Goal: Transaction & Acquisition: Purchase product/service

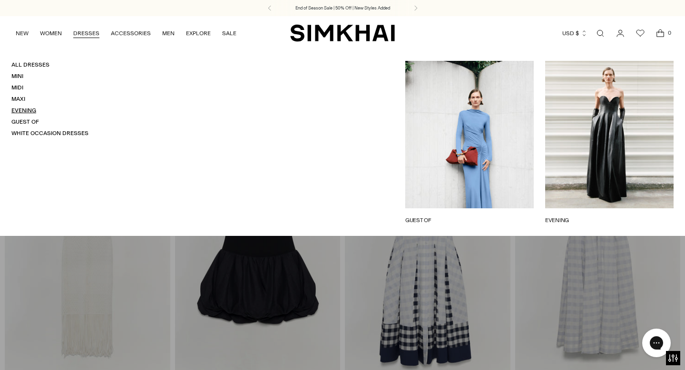
click at [21, 111] on link "Evening" at bounding box center [23, 110] width 25 height 7
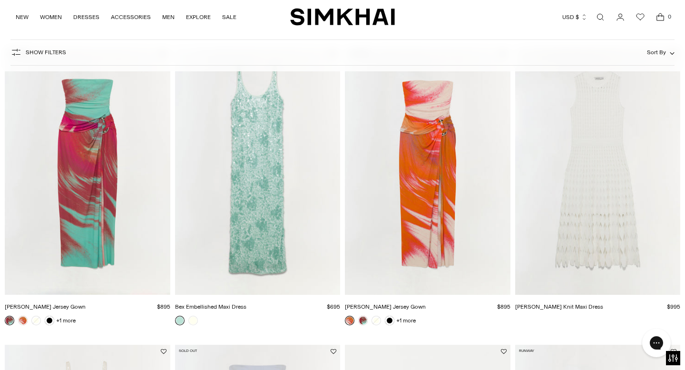
scroll to position [1304, 0]
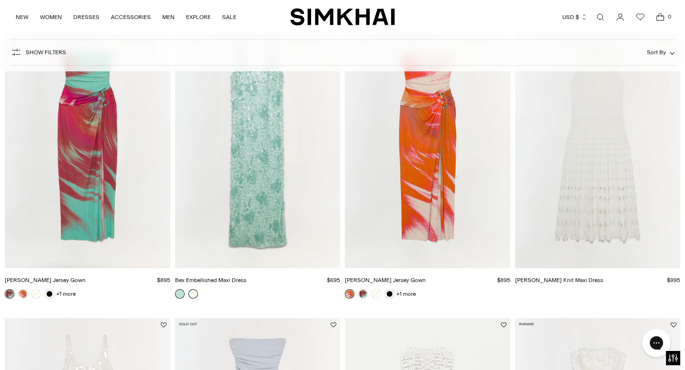
click at [194, 296] on link at bounding box center [193, 294] width 10 height 10
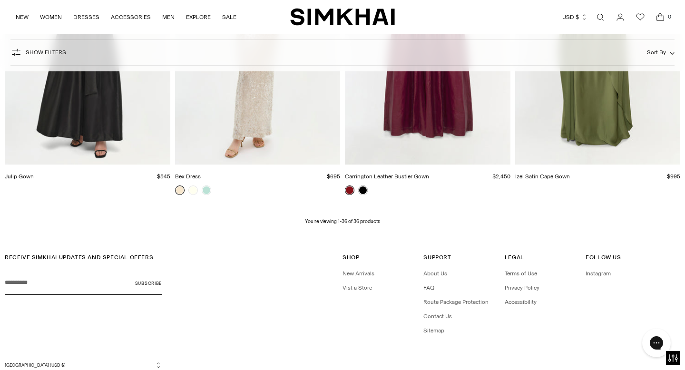
scroll to position [2601, 0]
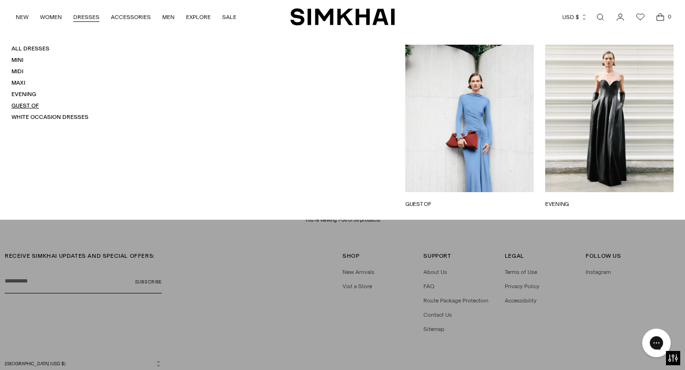
click at [17, 105] on link "Guest Of" at bounding box center [25, 105] width 28 height 7
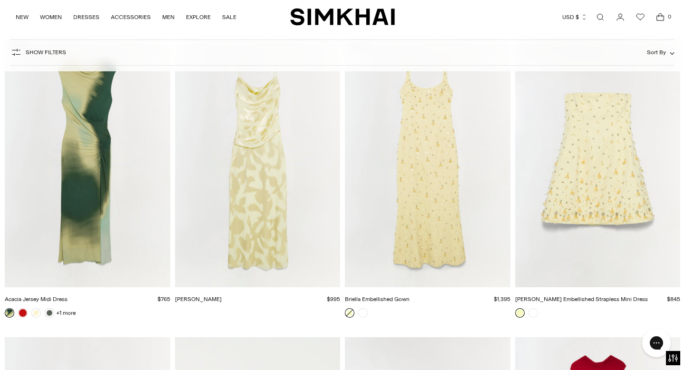
scroll to position [4249, 0]
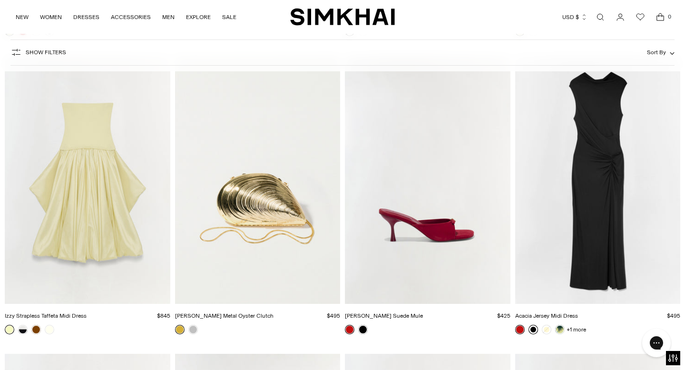
click at [534, 328] on link at bounding box center [534, 330] width 10 height 10
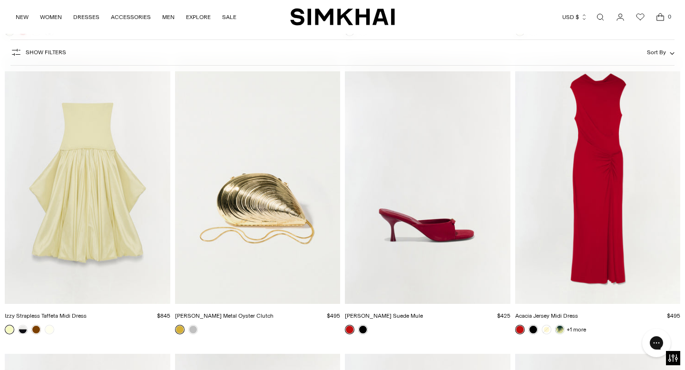
click at [0, 0] on img "Bridget Metal Oyster Clutch" at bounding box center [0, 0] width 0 height 0
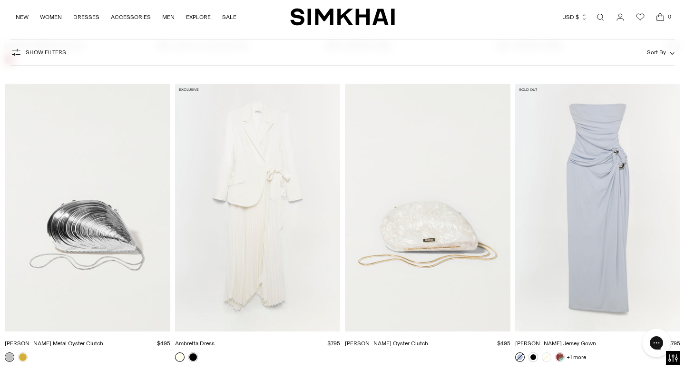
scroll to position [4875, 0]
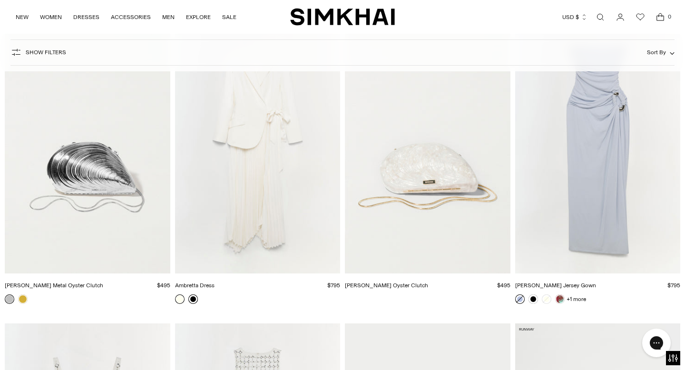
click at [192, 299] on link at bounding box center [193, 300] width 10 height 10
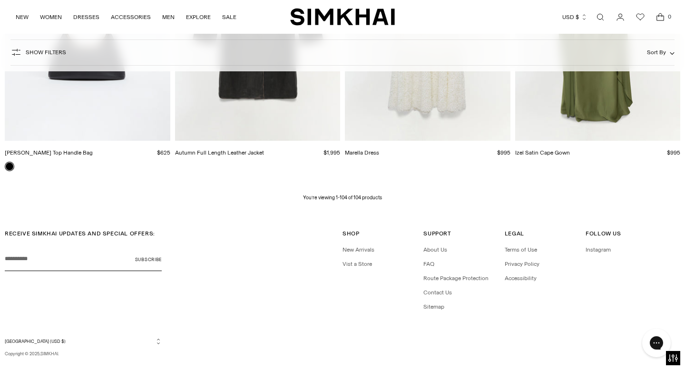
scroll to position [7708, 0]
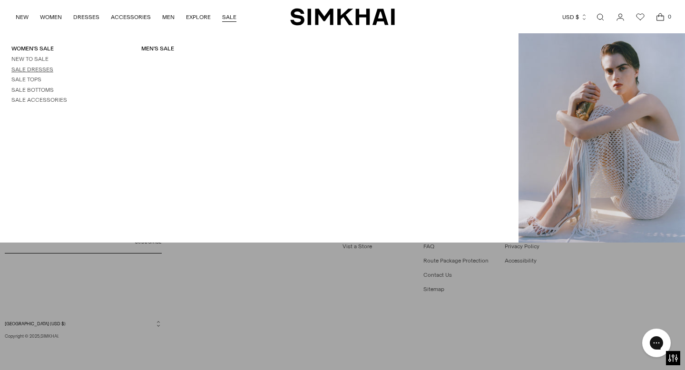
click at [38, 69] on link "Sale Dresses" at bounding box center [32, 69] width 42 height 7
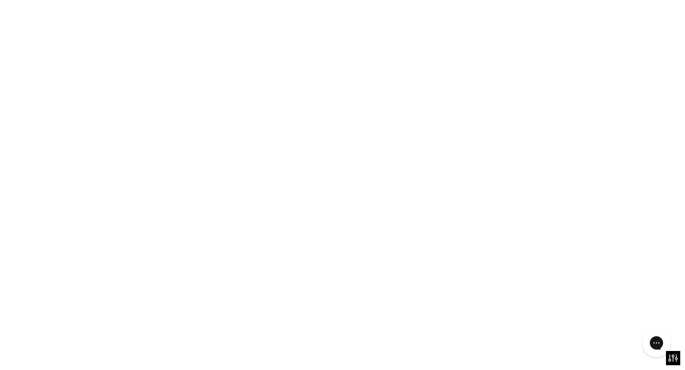
click at [209, 130] on div "Women's Sale New to Sale Sale Dresses Sale Tops Sale Bottoms Sale Accessories M…" at bounding box center [259, 138] width 519 height 187
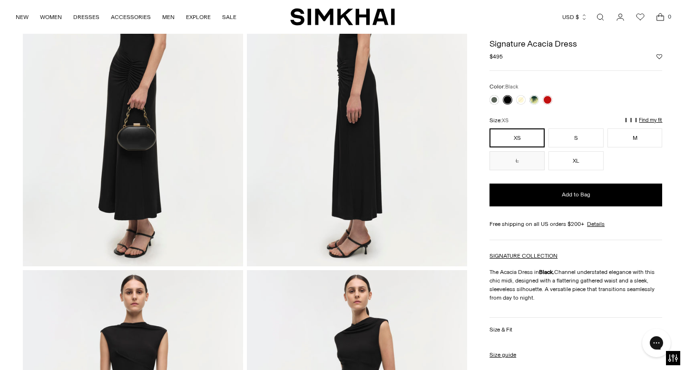
scroll to position [129, 0]
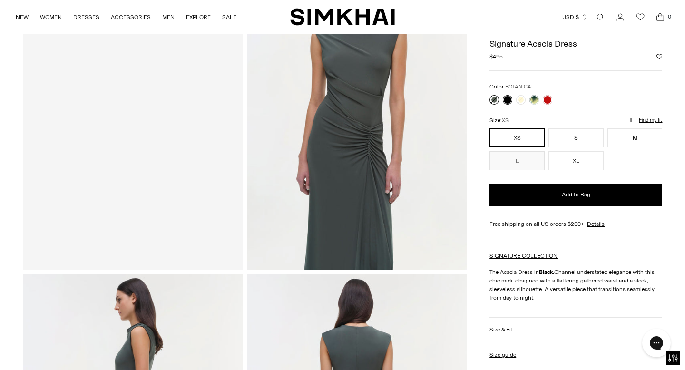
click at [494, 100] on link at bounding box center [495, 100] width 10 height 10
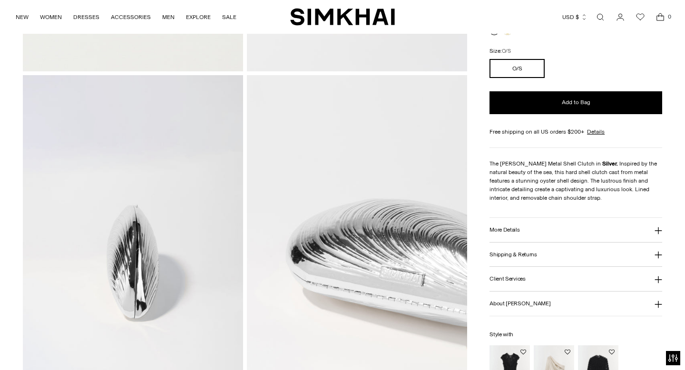
scroll to position [120, 0]
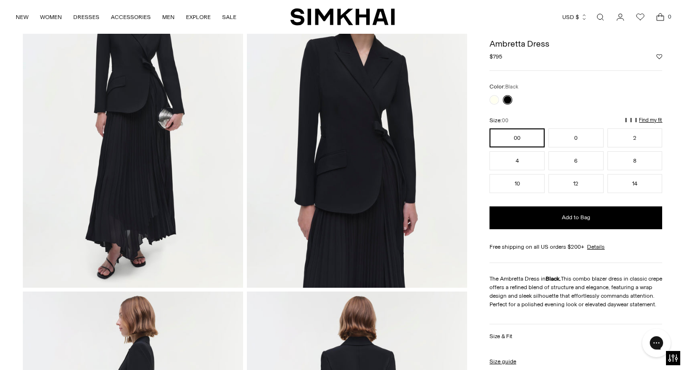
scroll to position [23, 0]
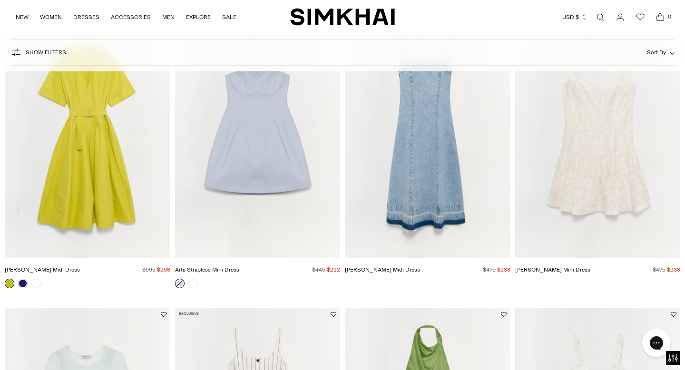
scroll to position [995, 0]
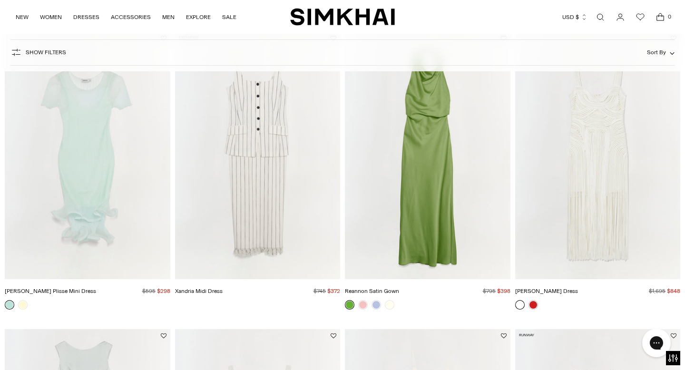
click at [377, 305] on link at bounding box center [377, 305] width 10 height 10
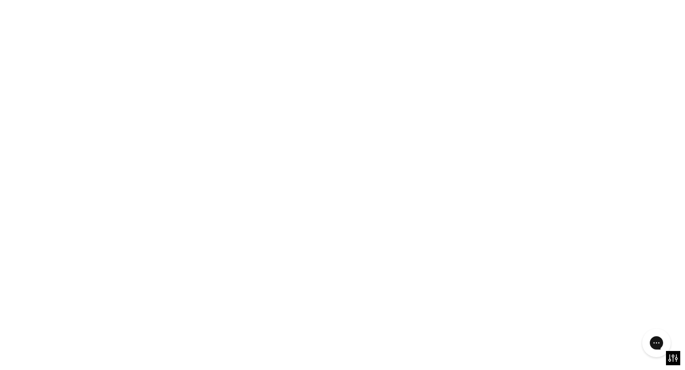
scroll to position [944, 0]
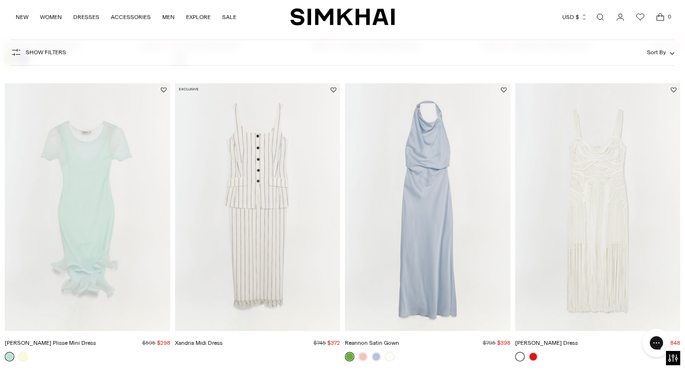
click at [0, 0] on img "Xandria Midi Dress" at bounding box center [0, 0] width 0 height 0
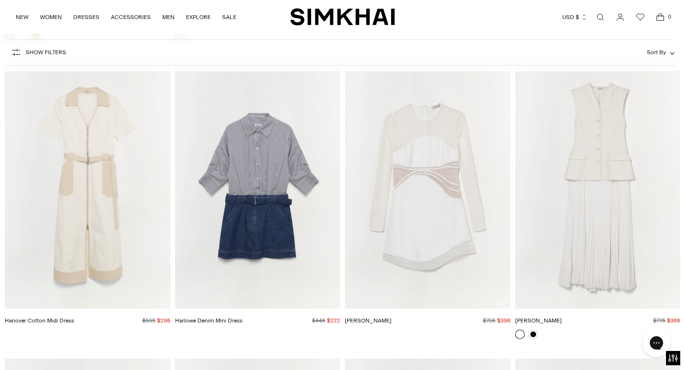
scroll to position [1877, 0]
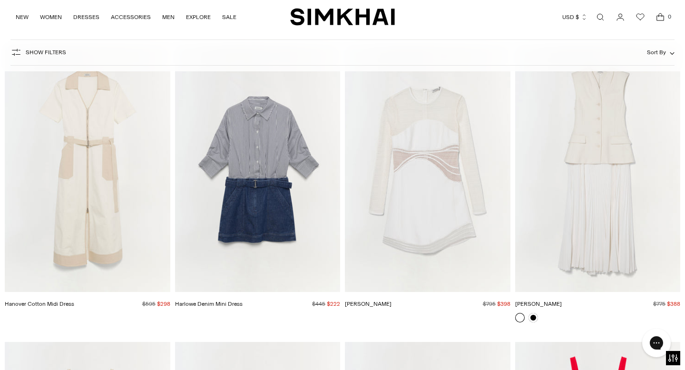
click at [532, 316] on link at bounding box center [534, 318] width 10 height 10
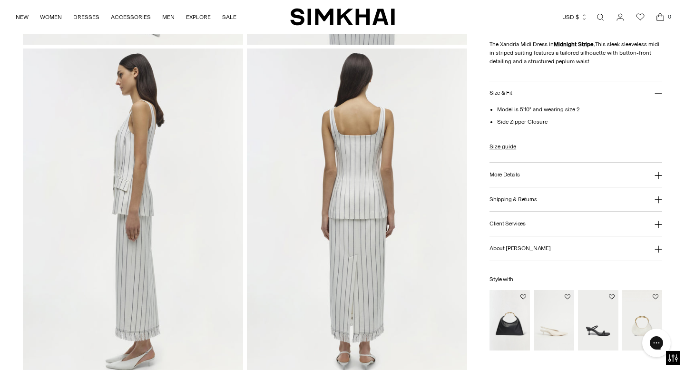
scroll to position [361, 0]
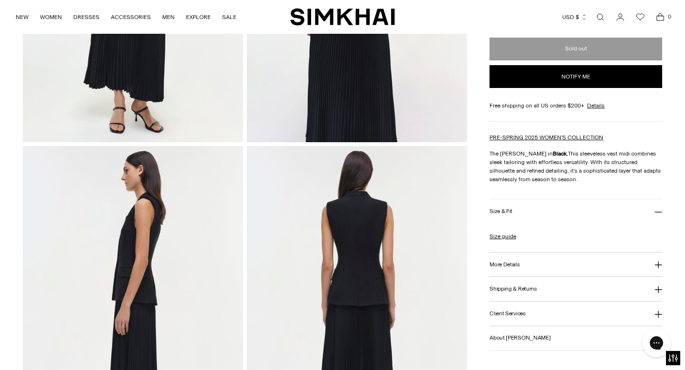
scroll to position [256, 0]
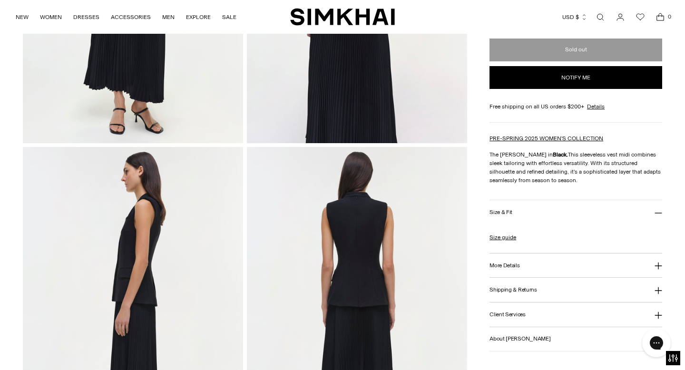
click at [514, 262] on h3 "More Details" at bounding box center [505, 265] width 30 height 6
